Goal: Navigation & Orientation: Find specific page/section

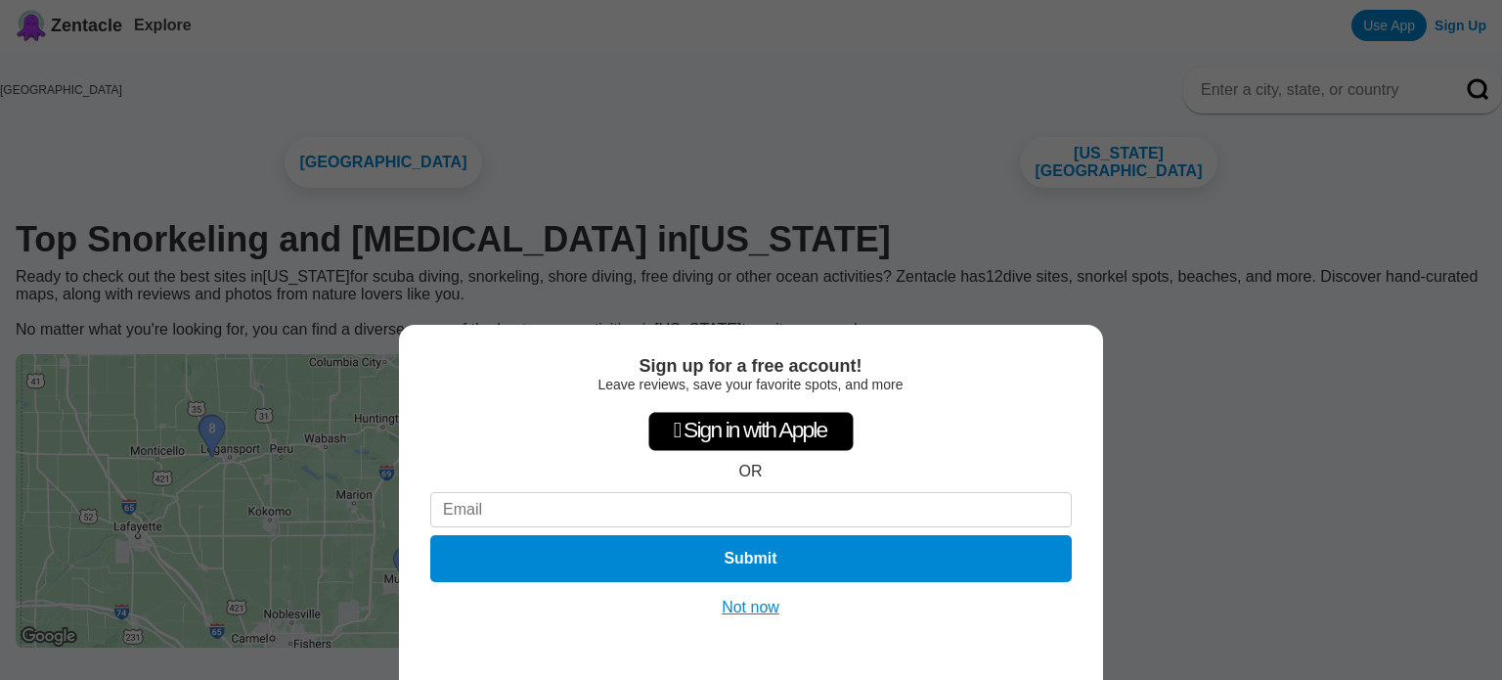
click at [759, 614] on button "Not now" at bounding box center [751, 608] width 69 height 20
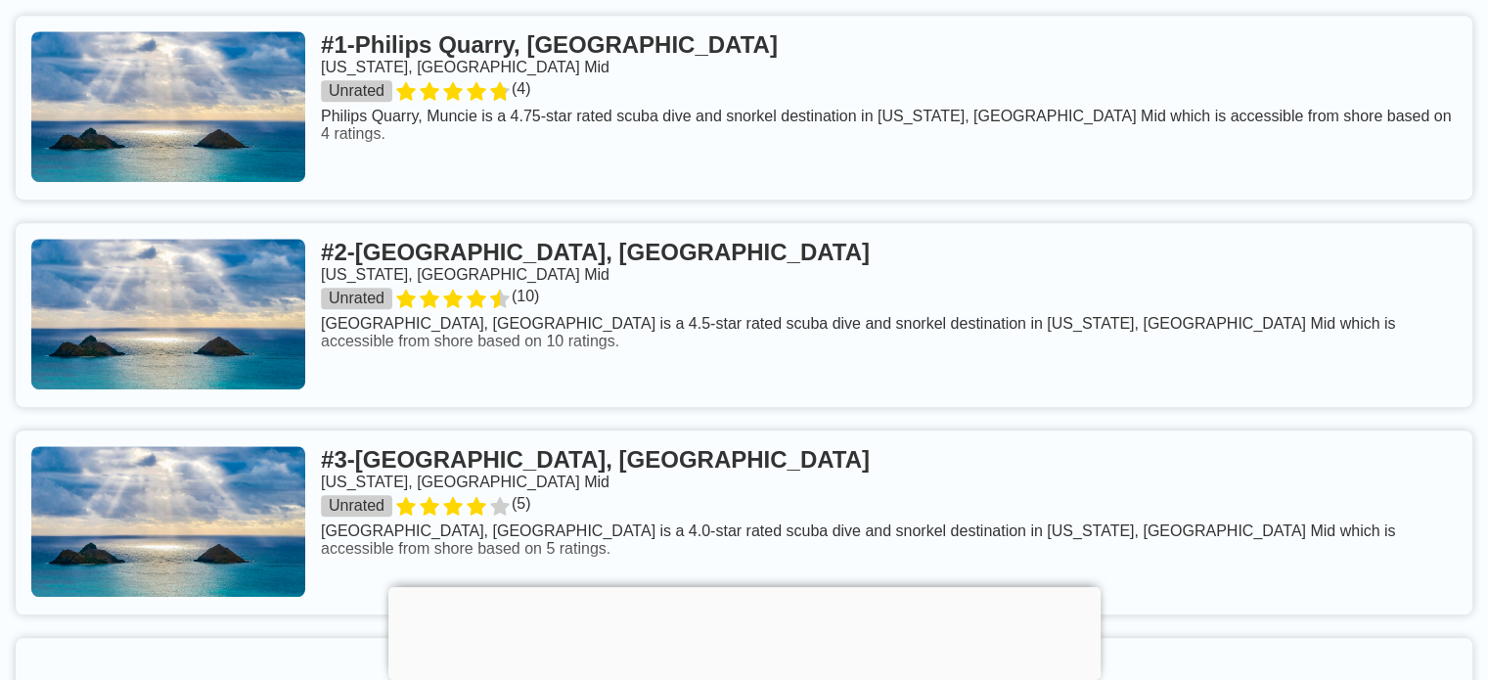
scroll to position [1174, 0]
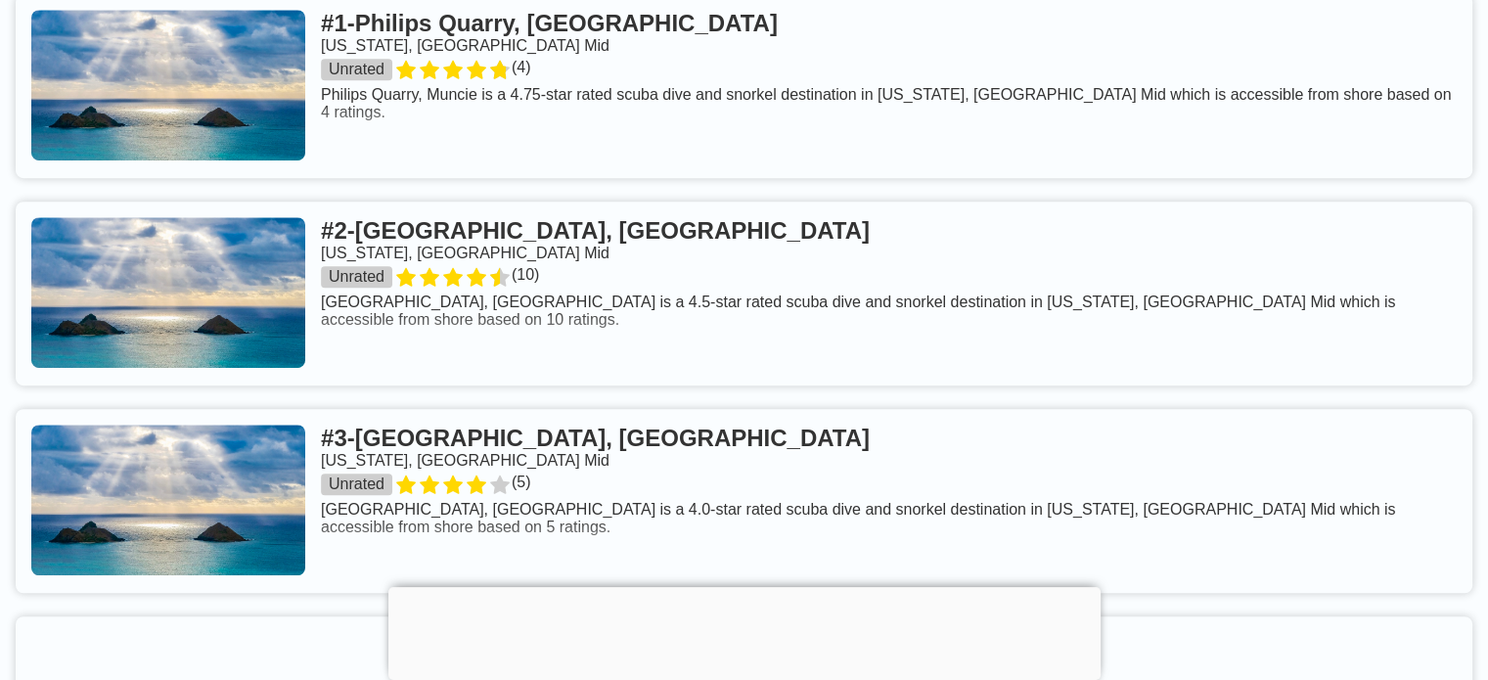
click at [252, 371] on link at bounding box center [744, 293] width 1456 height 184
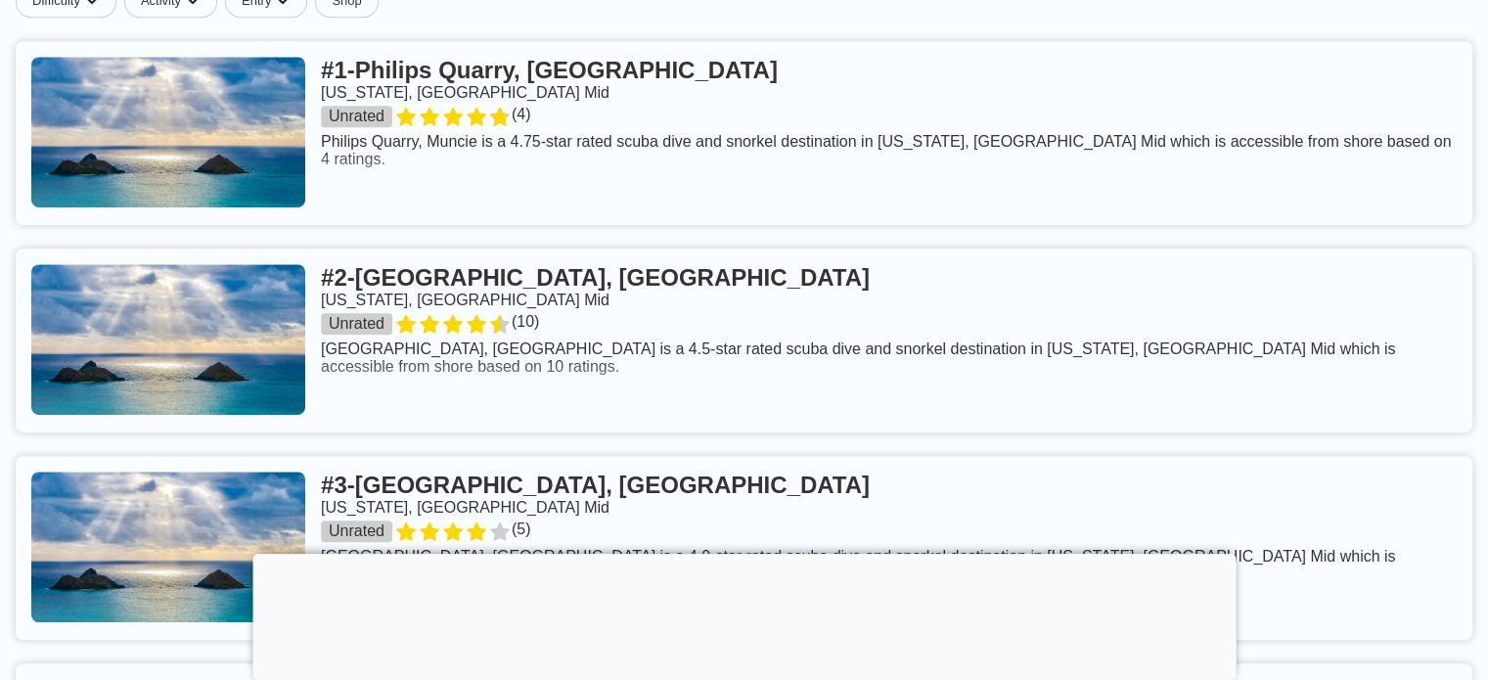
scroll to position [1174, 0]
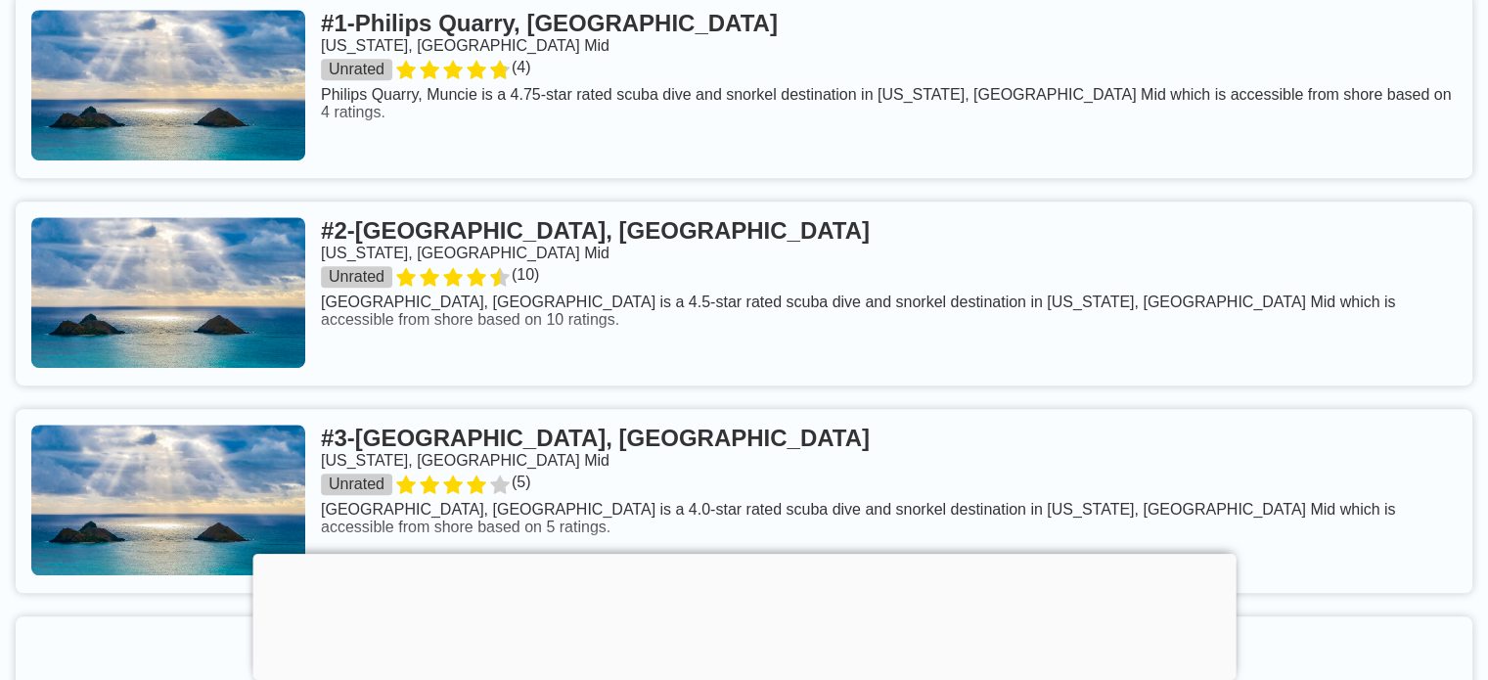
click at [196, 178] on link at bounding box center [744, 86] width 1456 height 184
